Goal: Check status: Check status

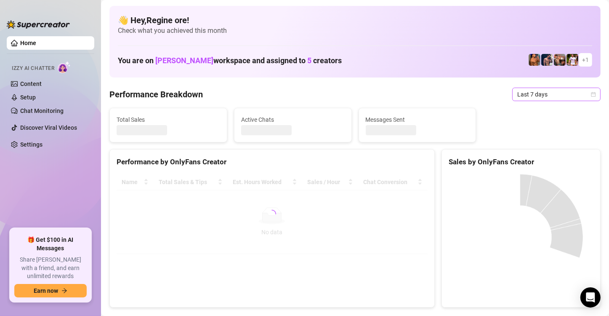
click at [560, 96] on span "Last 7 days" at bounding box center [557, 94] width 78 height 13
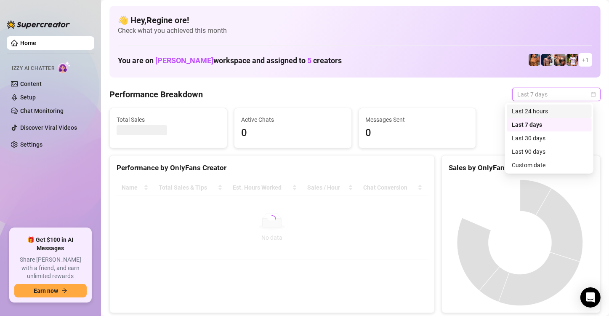
click at [524, 164] on div "Custom date" at bounding box center [549, 164] width 75 height 9
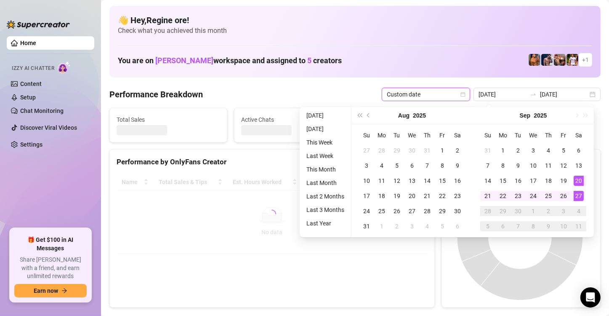
click at [579, 198] on div "27" at bounding box center [579, 196] width 10 height 10
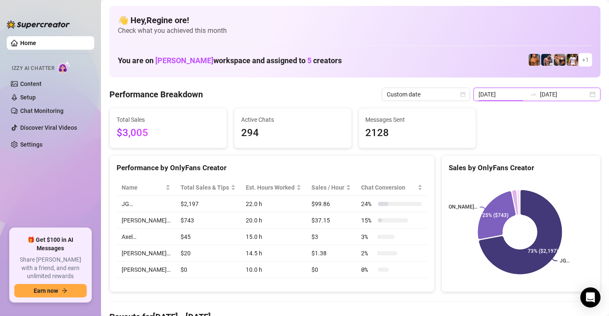
click at [497, 91] on input "[DATE]" at bounding box center [503, 94] width 48 height 9
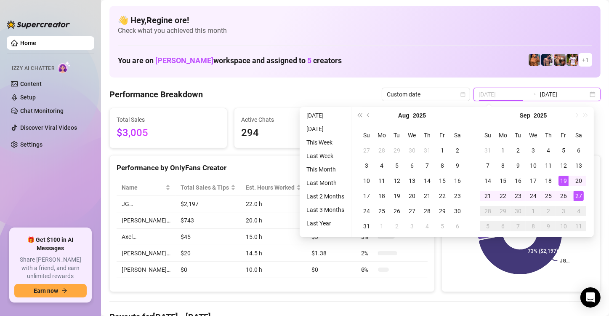
type input "[DATE]"
click at [580, 195] on div "27" at bounding box center [579, 196] width 10 height 10
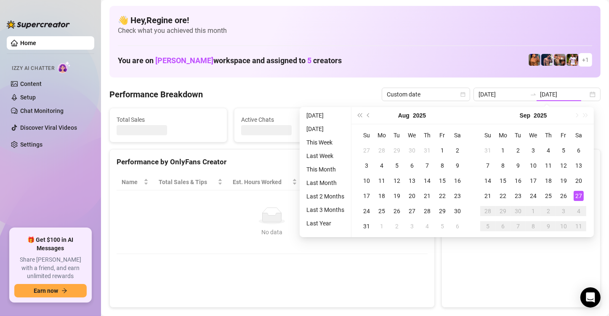
type input "[DATE]"
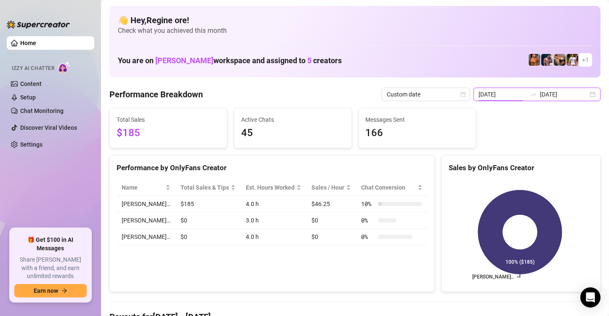
click at [514, 91] on input "[DATE]" at bounding box center [503, 94] width 48 height 9
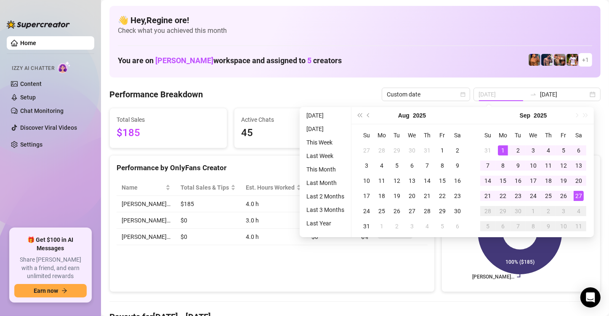
click at [504, 154] on div "1" at bounding box center [503, 150] width 10 height 10
click at [576, 195] on div "27" at bounding box center [579, 196] width 10 height 10
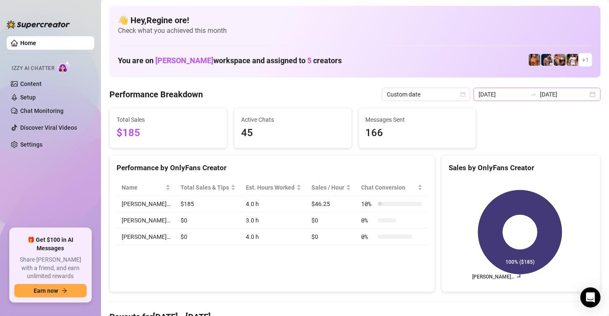
click at [505, 100] on div "[DATE] [DATE]" at bounding box center [537, 94] width 127 height 13
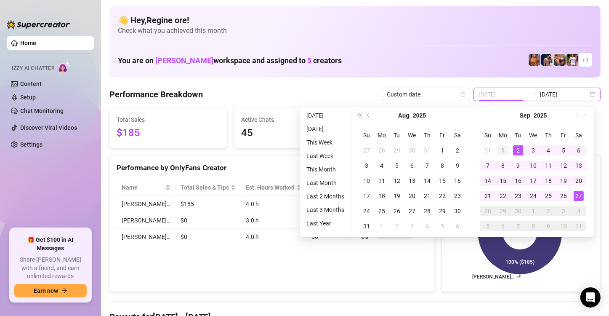
type input "[DATE]"
click at [502, 148] on div "1" at bounding box center [503, 150] width 10 height 10
type input "[DATE]"
click at [575, 194] on div "27" at bounding box center [579, 196] width 10 height 10
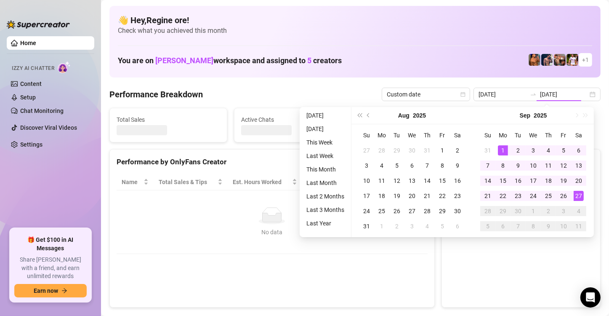
type input "[DATE]"
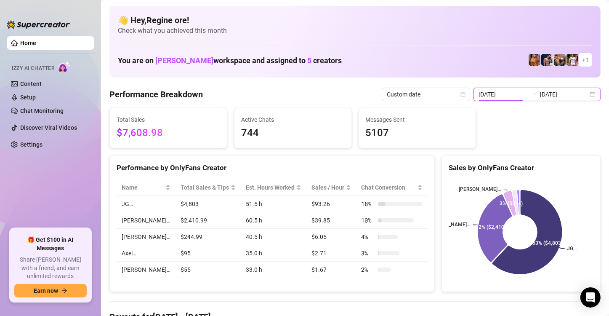
click at [513, 94] on input "[DATE]" at bounding box center [503, 94] width 48 height 9
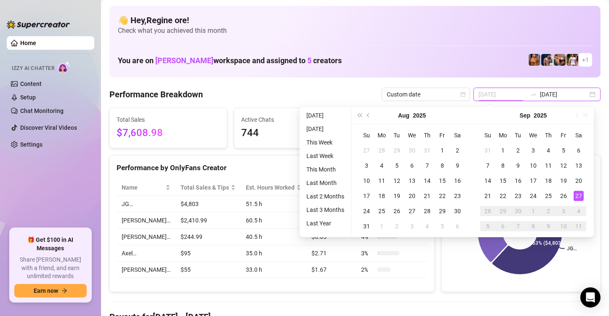
type input "[DATE]"
click at [579, 197] on div "27" at bounding box center [579, 196] width 10 height 10
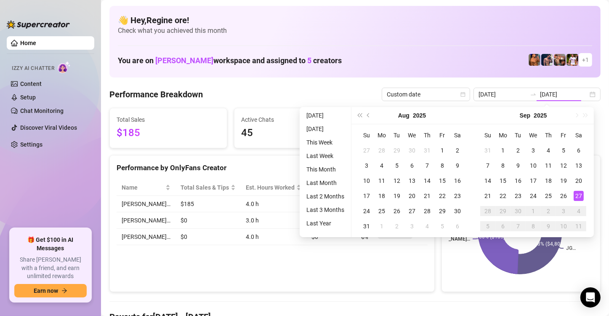
type input "[DATE]"
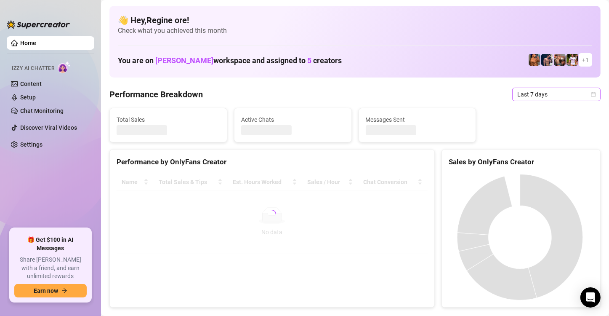
click at [532, 97] on span "Last 7 days" at bounding box center [557, 94] width 78 height 13
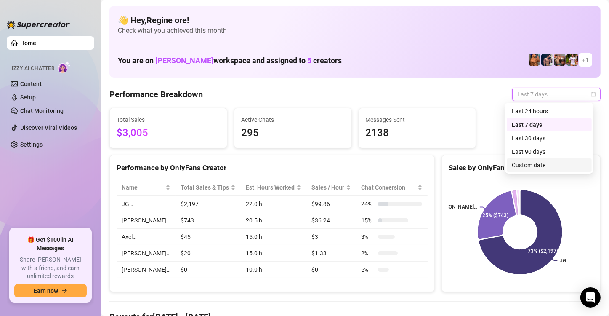
click at [534, 163] on div "Custom date" at bounding box center [549, 164] width 75 height 9
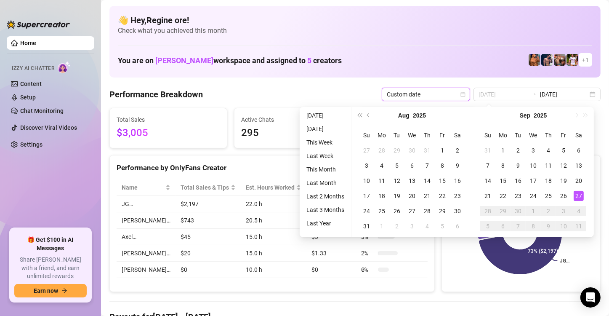
type input "[DATE]"
click at [582, 197] on div "27" at bounding box center [579, 196] width 10 height 10
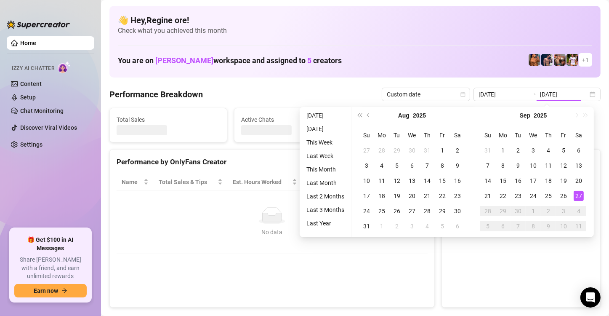
type input "[DATE]"
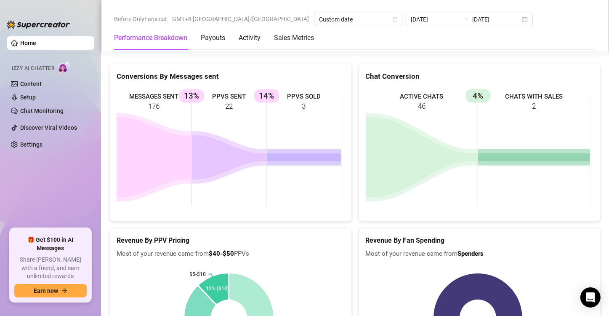
scroll to position [1332, 0]
